Goal: Task Accomplishment & Management: Manage account settings

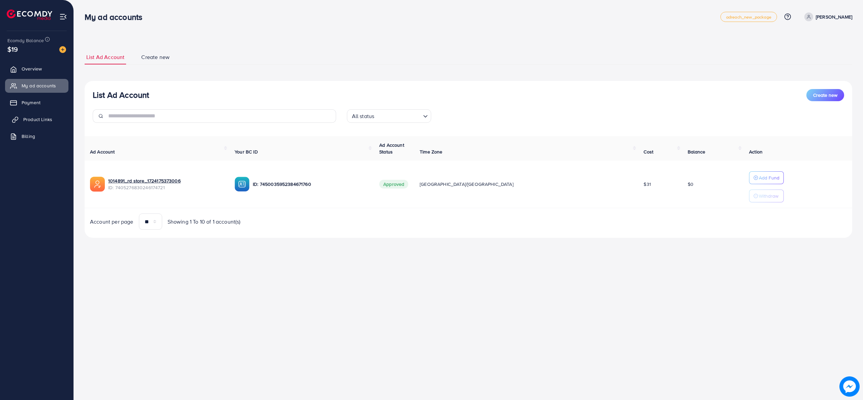
click at [40, 116] on span "Product Links" at bounding box center [37, 119] width 29 height 7
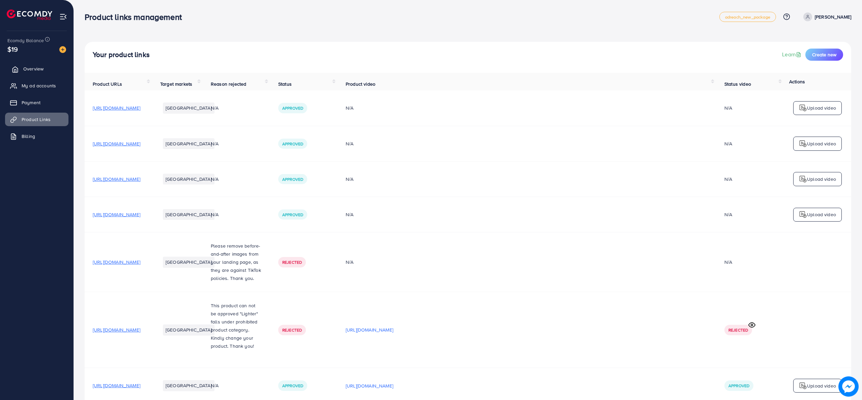
click at [32, 74] on link "Overview" at bounding box center [36, 68] width 63 height 13
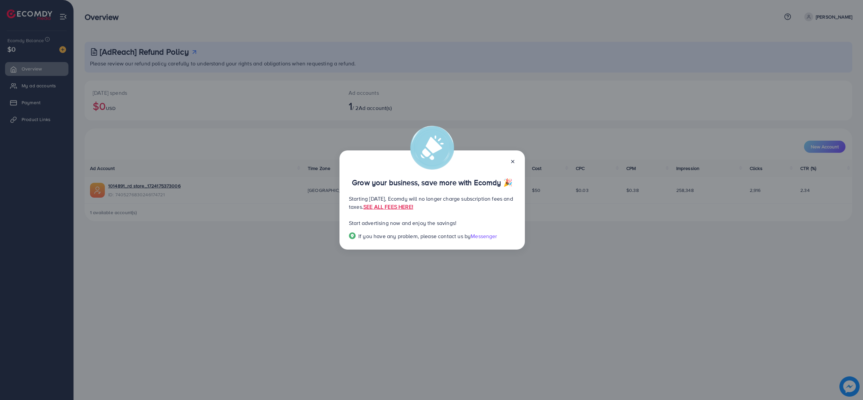
click at [513, 162] on line at bounding box center [513, 161] width 3 height 3
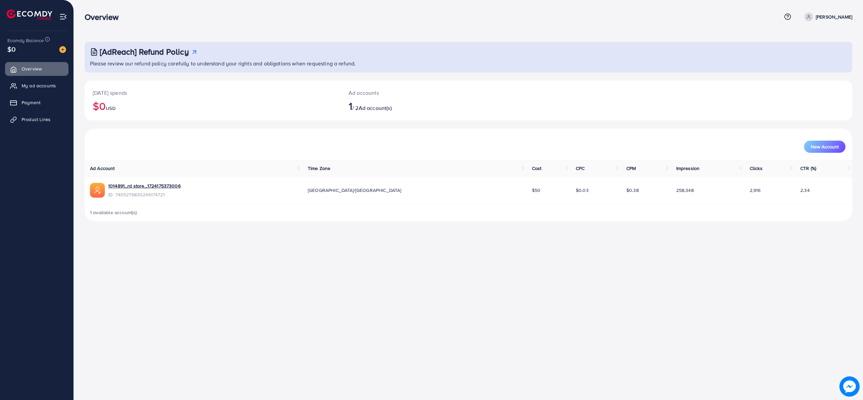
click at [372, 105] on span "Ad account(s)" at bounding box center [375, 107] width 33 height 7
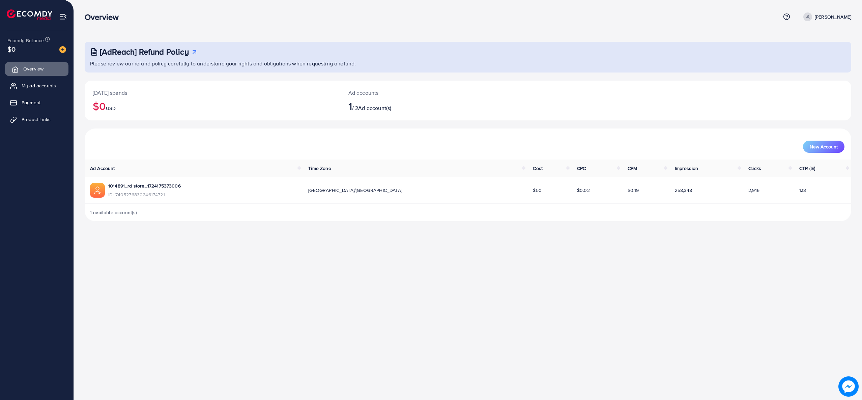
click at [36, 76] on link "Overview" at bounding box center [36, 68] width 63 height 13
click at [35, 83] on span "My ad accounts" at bounding box center [40, 85] width 34 height 7
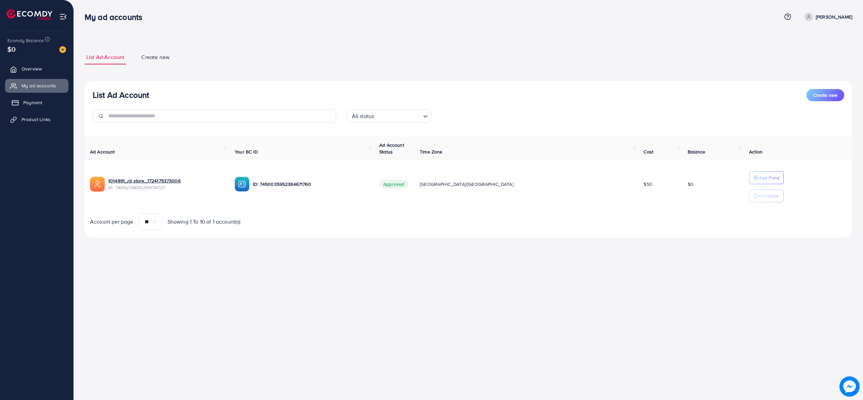
click at [47, 96] on link "Payment" at bounding box center [36, 102] width 63 height 13
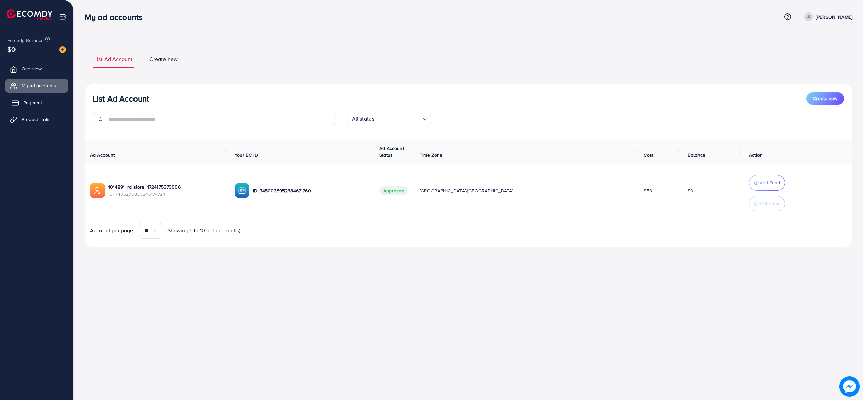
click at [46, 100] on link "Payment" at bounding box center [36, 102] width 63 height 13
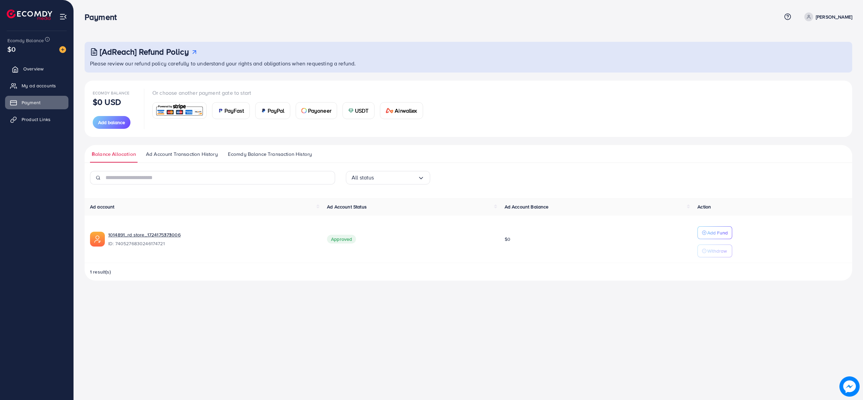
click at [29, 76] on link "Overview" at bounding box center [36, 68] width 63 height 13
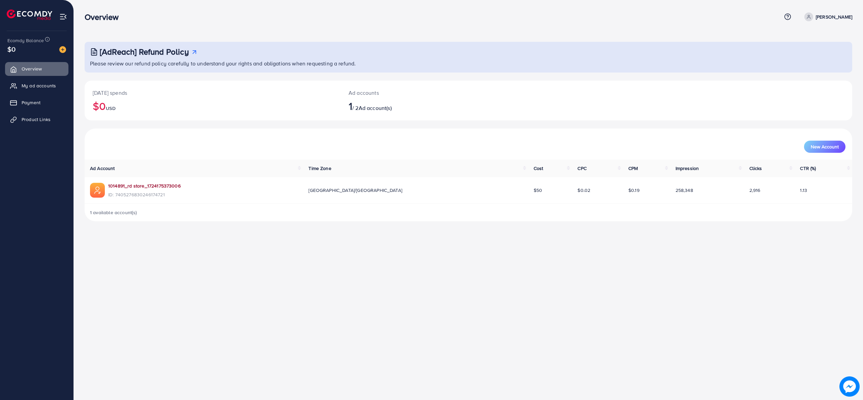
click at [166, 184] on link "1014891_rd store_1724175373006" at bounding box center [144, 185] width 73 height 7
